Goal: Communication & Community: Share content

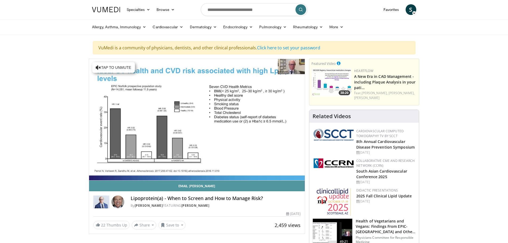
click at [198, 186] on link "Email [PERSON_NAME]" at bounding box center [197, 186] width 216 height 11
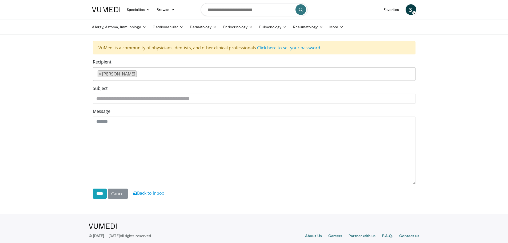
click at [100, 77] on span "×" at bounding box center [100, 74] width 2 height 6
select select
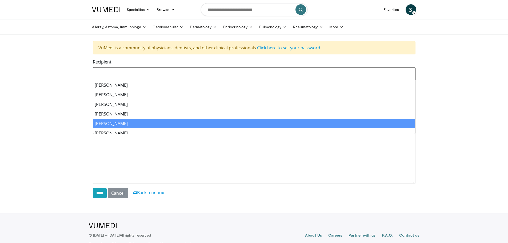
click at [42, 137] on body "Specialties Adult & Family Medicine Allergy, [MEDICAL_DATA], Immunology Anesthe…" at bounding box center [254, 127] width 508 height 255
